Goal: Check status: Check status

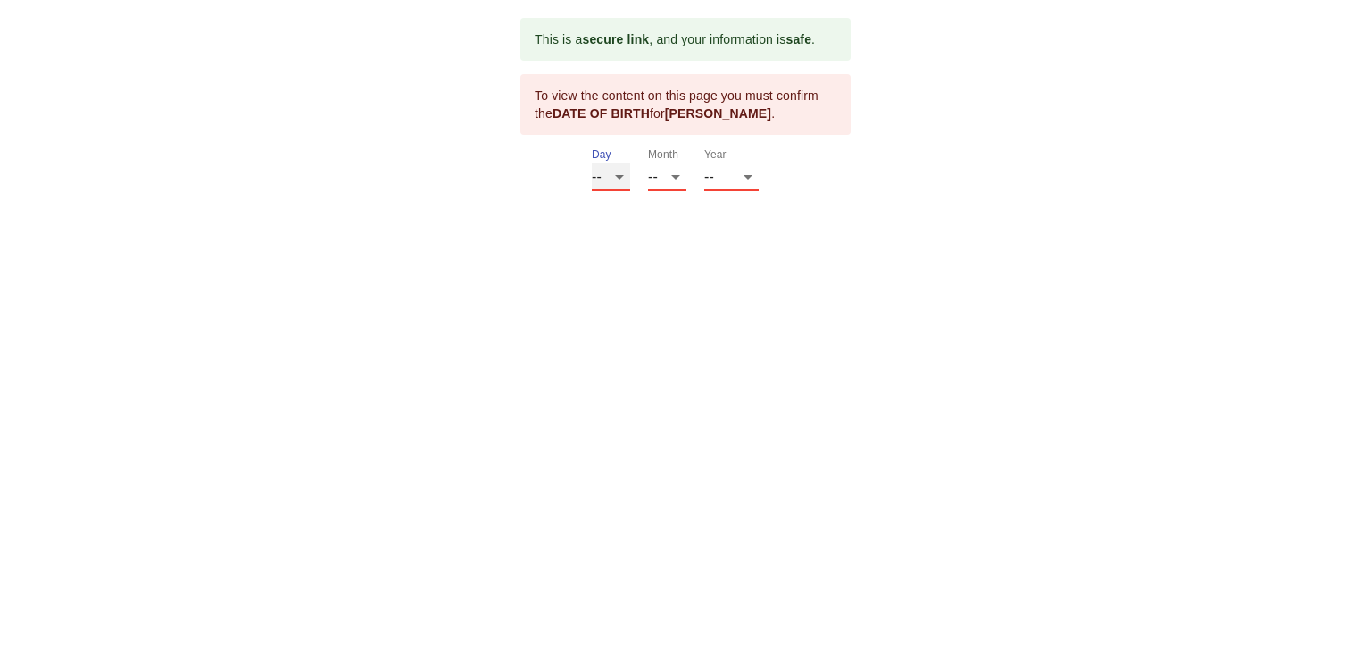
click at [614, 175] on select "-- 01 02 03 04 05 06 07 08 09 10 11 12 13 14 15 16 17 18 19 20 21 22 23 24 25 2…" at bounding box center [611, 176] width 38 height 29
click at [592, 162] on select "-- 01 02 03 04 05 06 07 08 09 10 11 12 13 14 15 16 17 18 19 20 21 22 23 24 25 2…" at bounding box center [611, 176] width 38 height 29
click at [670, 176] on select "-- 01 02 03 04 05 06 07 08 09 10 11 12" at bounding box center [667, 176] width 38 height 29
click at [672, 177] on select "-- 01 02 03 04 05 06 07 08 09 10 11 12" at bounding box center [667, 176] width 38 height 29
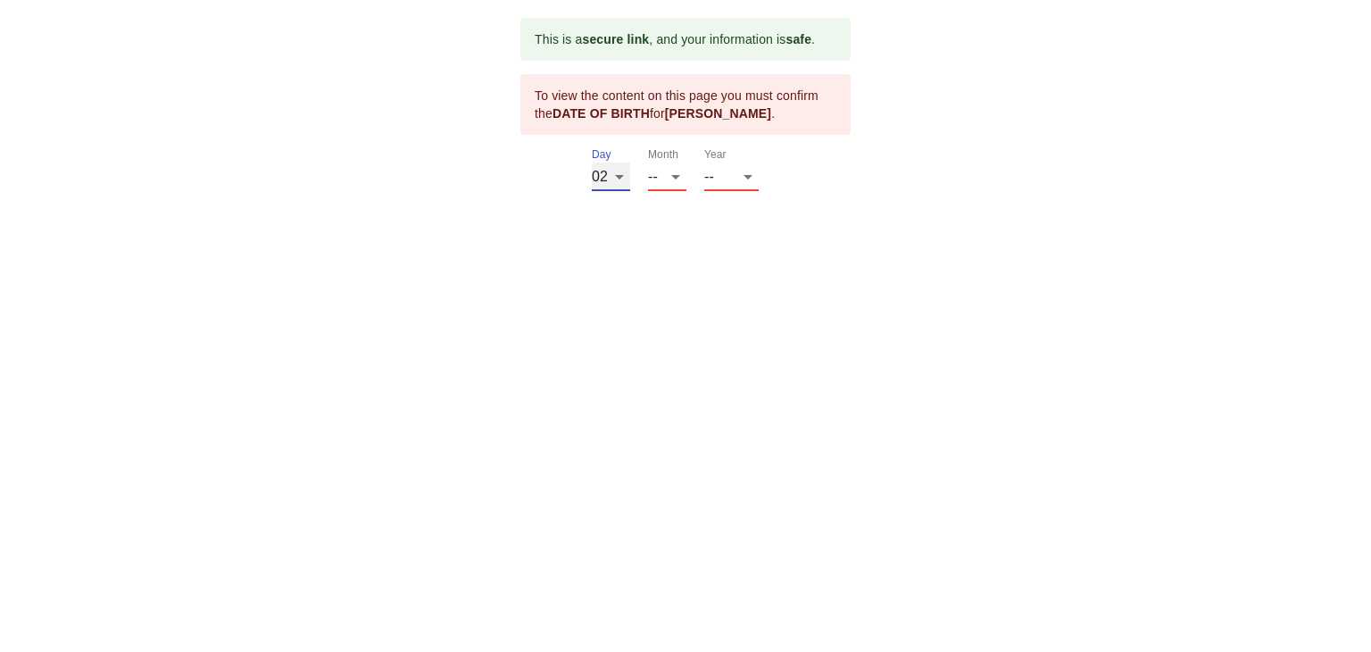
click at [598, 178] on select "-- 01 02 03 04 05 06 07 08 09 10 11 12 13 14 15 16 17 18 19 20 21 22 23 24 25 2…" at bounding box center [611, 176] width 38 height 29
select select "17"
click at [592, 162] on select "-- 01 02 03 04 05 06 07 08 09 10 11 12 13 14 15 16 17 18 19 20 21 22 23 24 25 2…" at bounding box center [611, 176] width 38 height 29
click at [676, 176] on select "-- 01 02 03 04 05 06 07 08 09 10 11 12" at bounding box center [667, 176] width 38 height 29
select select "02"
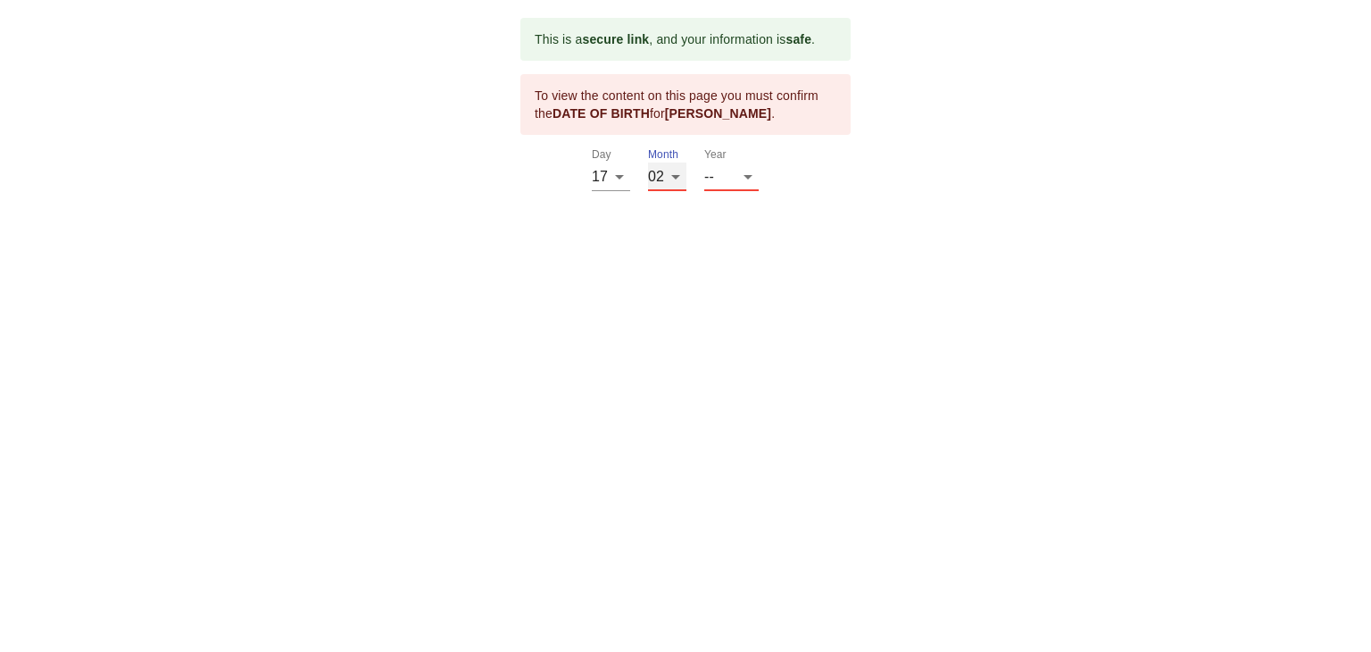
click at [648, 162] on select "-- 01 02 03 04 05 06 07 08 09 10 11 12" at bounding box center [667, 176] width 38 height 29
click at [705, 187] on select "-- 2025 2024 2023 2022 2021 2020 2019 2018 2017 2016 2015 2014 2013 2012 2011 2…" at bounding box center [731, 176] width 54 height 29
click at [764, 209] on html "This is a secure link , and your information is safe . To view the content on t…" at bounding box center [685, 104] width 1371 height 209
drag, startPoint x: 751, startPoint y: 175, endPoint x: 756, endPoint y: 207, distance: 32.6
click at [756, 207] on body "This is a secure link , and your information is safe . To view the content on t…" at bounding box center [685, 104] width 1371 height 209
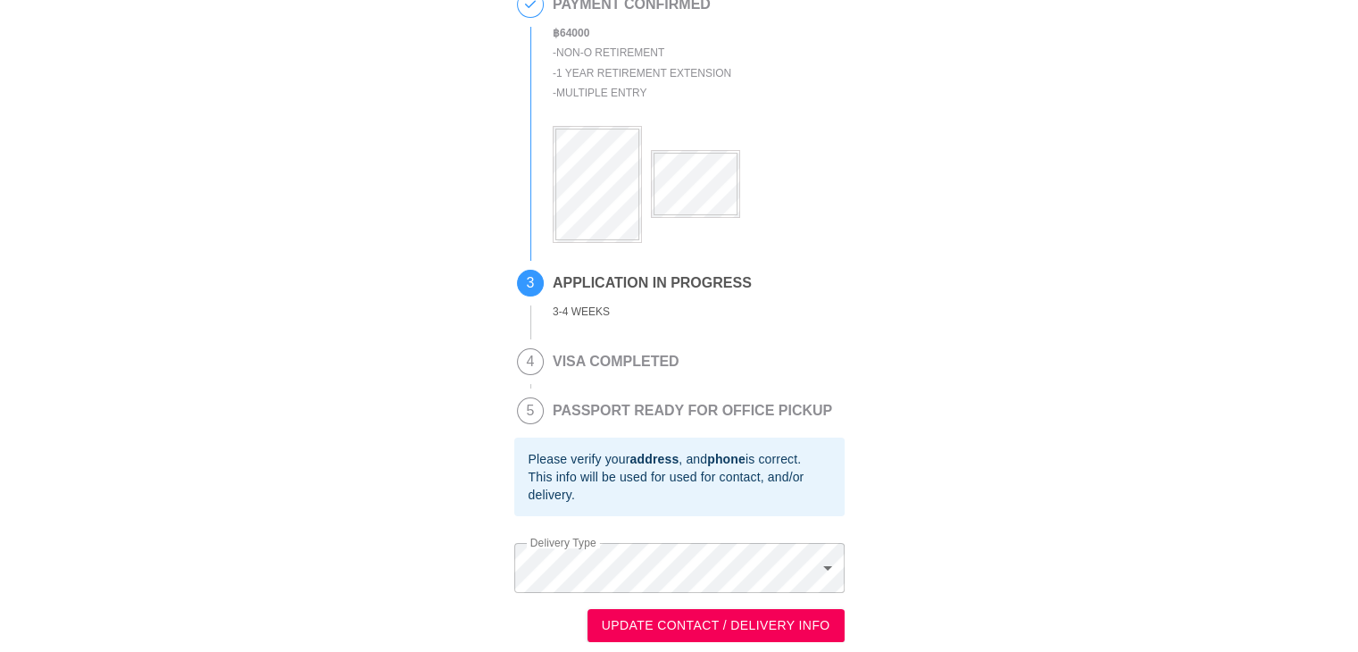
scroll to position [185, 0]
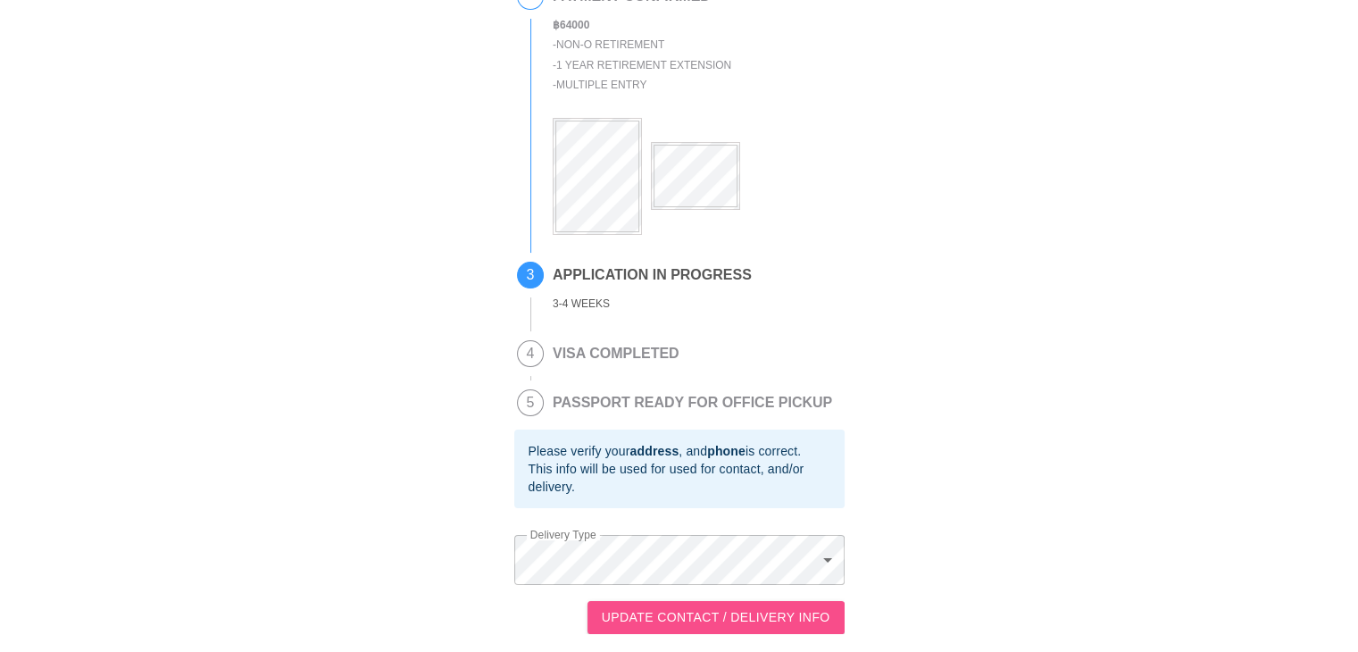
click at [696, 622] on span "UPDATE CONTACT / DELIVERY INFO" at bounding box center [716, 617] width 228 height 22
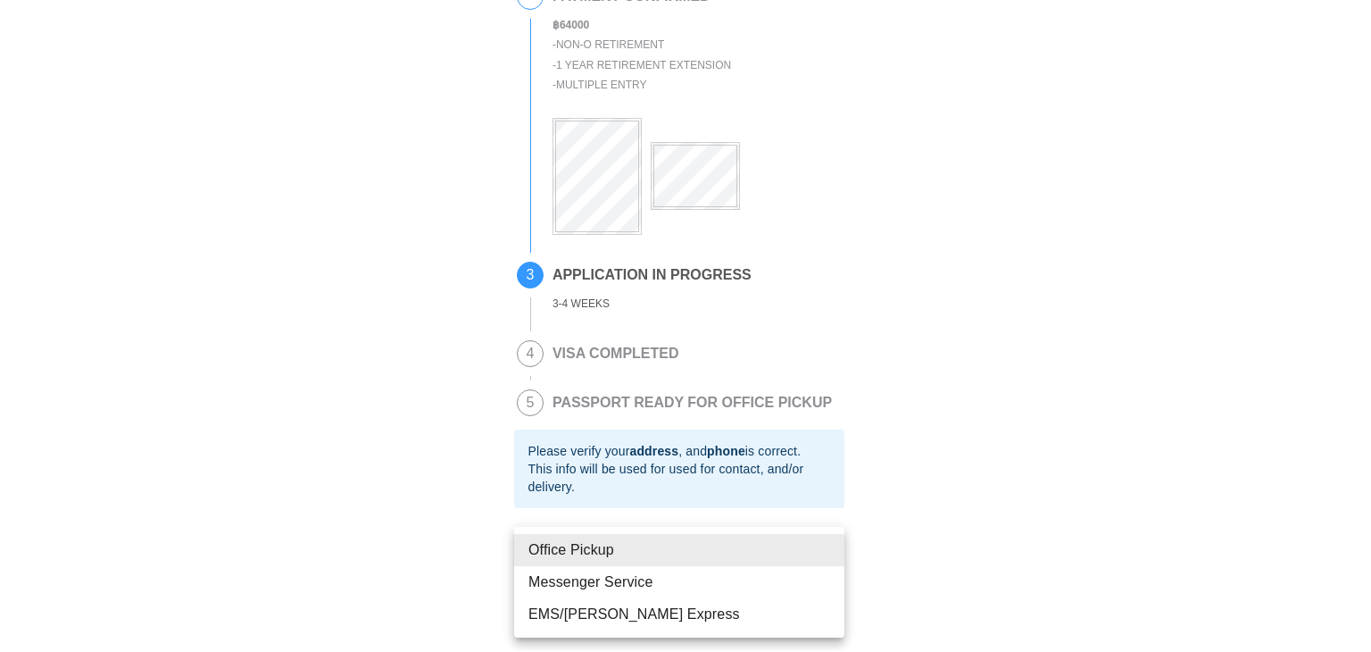
click at [828, 560] on body "This is a secure link , and your information is safe . 1 PASSPORT RECEIVED [PER…" at bounding box center [685, 241] width 1371 height 822
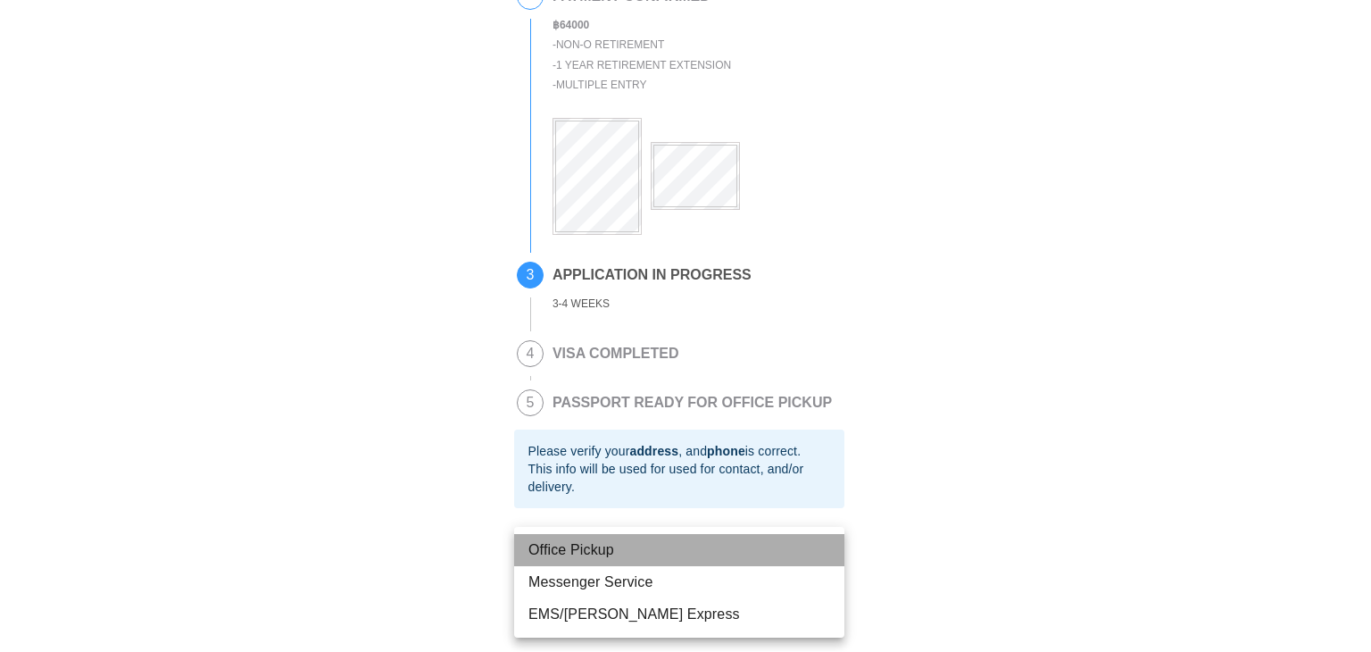
click at [828, 560] on li "Office Pickup" at bounding box center [679, 550] width 330 height 32
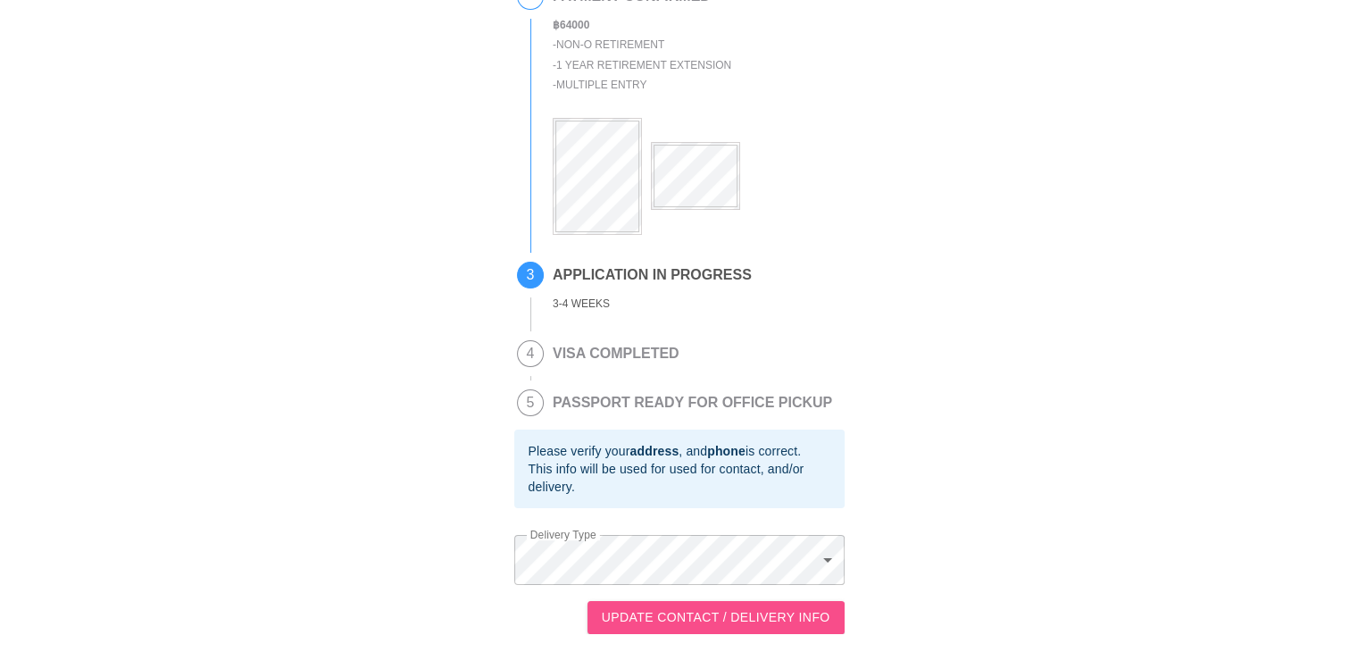
click at [614, 612] on span "UPDATE CONTACT / DELIVERY INFO" at bounding box center [716, 617] width 228 height 22
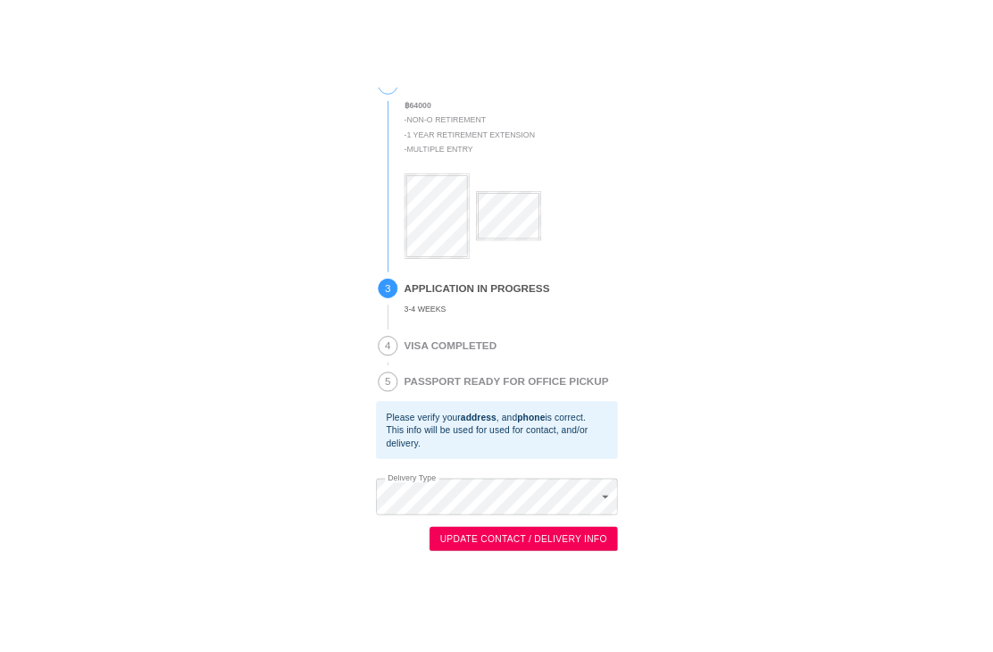
scroll to position [0, 0]
